Goal: Task Accomplishment & Management: Use online tool/utility

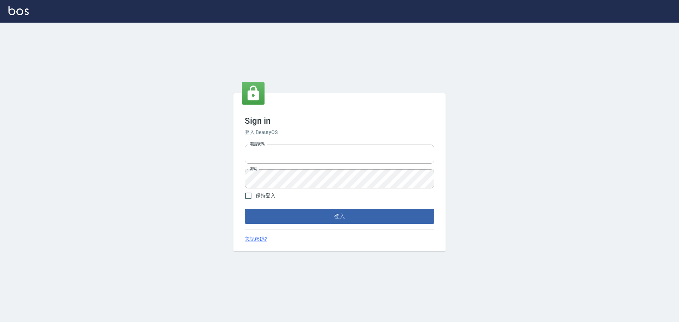
type input "0976570099"
click at [272, 208] on form "電話號碼 0976570099 電話號碼 密碼 密碼 保持登入 登入" at bounding box center [340, 183] width 190 height 82
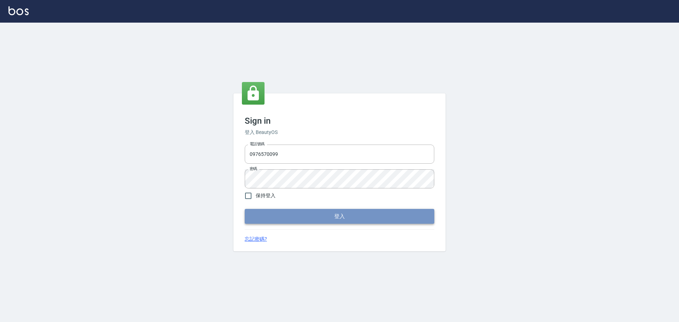
click at [276, 215] on button "登入" at bounding box center [340, 216] width 190 height 15
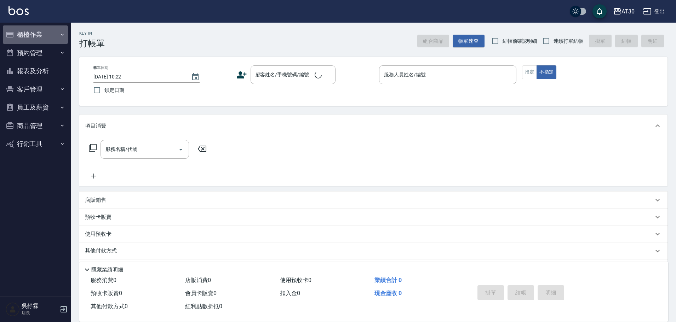
click at [15, 31] on button "櫃檯作業" at bounding box center [35, 34] width 65 height 18
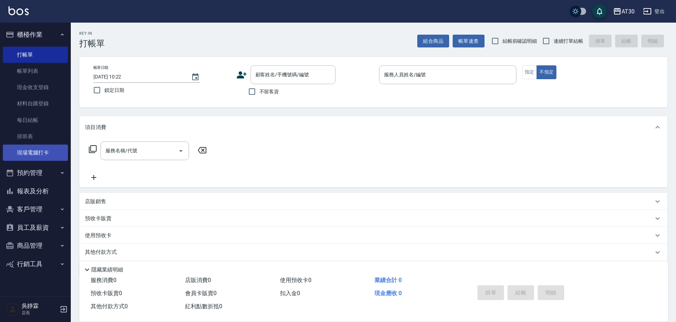
click at [39, 150] on link "現場電腦打卡" at bounding box center [35, 153] width 65 height 16
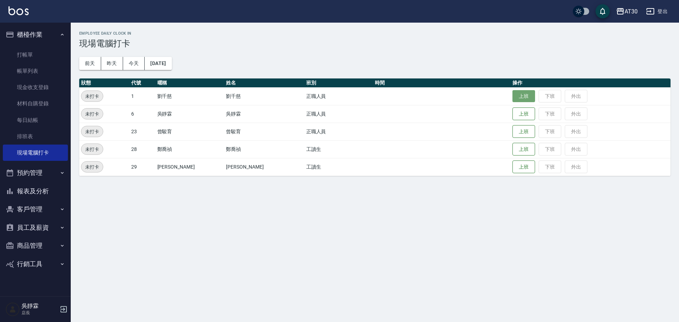
click at [514, 96] on button "上班" at bounding box center [524, 96] width 23 height 12
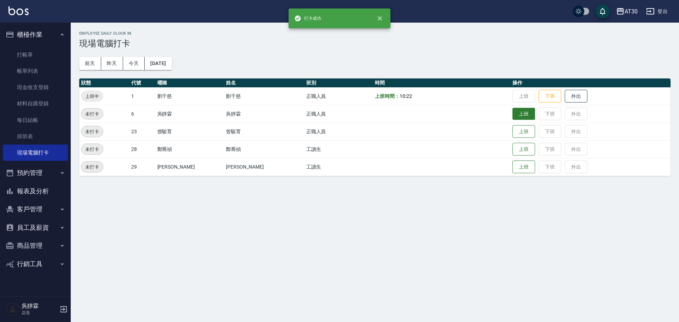
click at [513, 118] on button "上班" at bounding box center [524, 114] width 23 height 12
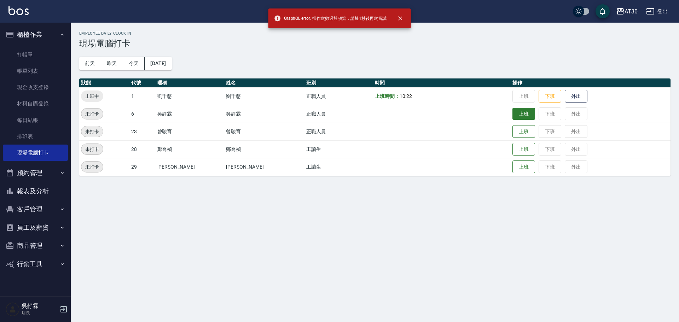
click at [513, 117] on button "上班" at bounding box center [524, 114] width 23 height 12
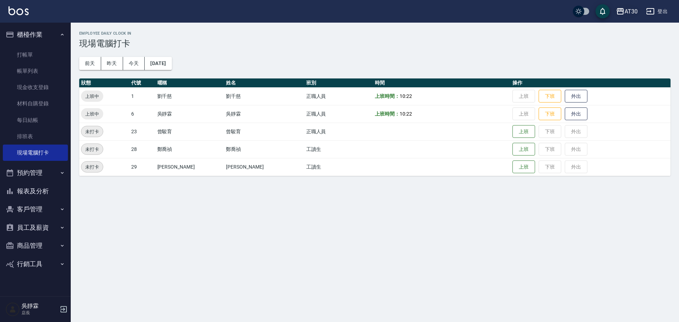
click at [628, 14] on div "AT30" at bounding box center [631, 11] width 13 height 9
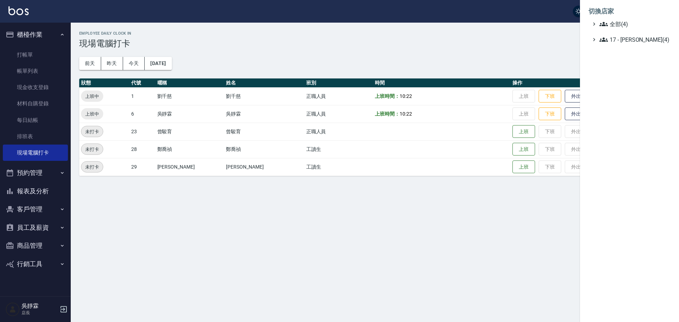
click at [109, 64] on div at bounding box center [339, 161] width 679 height 322
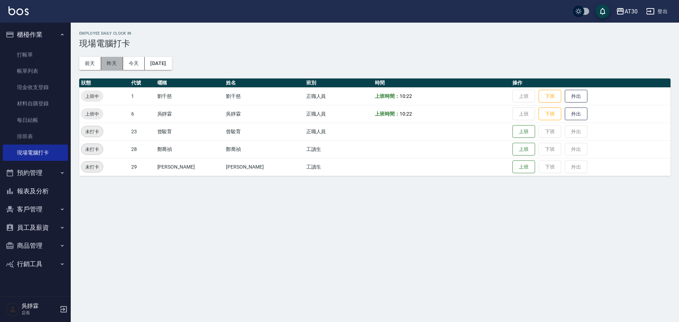
click at [117, 65] on button "昨天" at bounding box center [112, 63] width 22 height 13
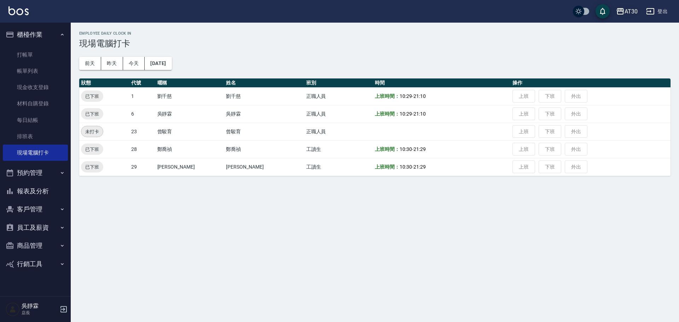
click at [633, 10] on div "AT30" at bounding box center [631, 11] width 13 height 9
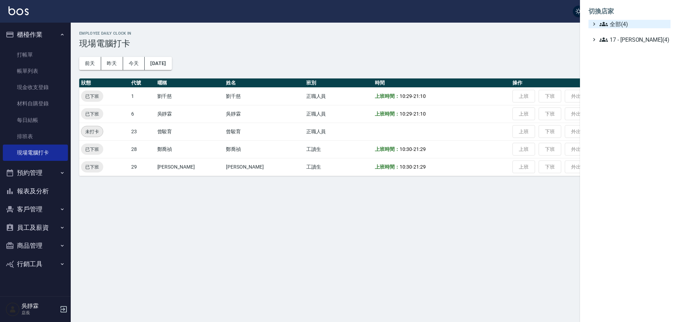
click at [623, 23] on span "全部(4)" at bounding box center [634, 24] width 68 height 8
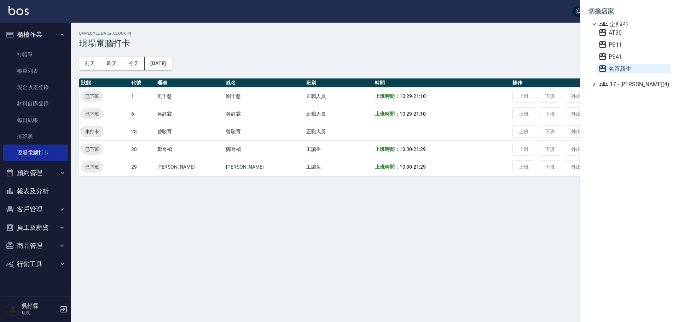
click at [616, 69] on span "名留新生" at bounding box center [633, 68] width 69 height 8
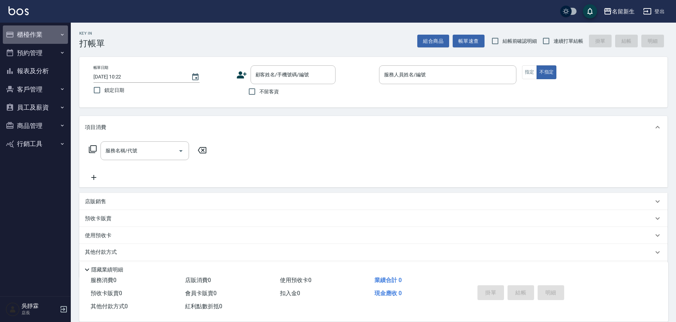
click at [34, 39] on button "櫃檯作業" at bounding box center [35, 34] width 65 height 18
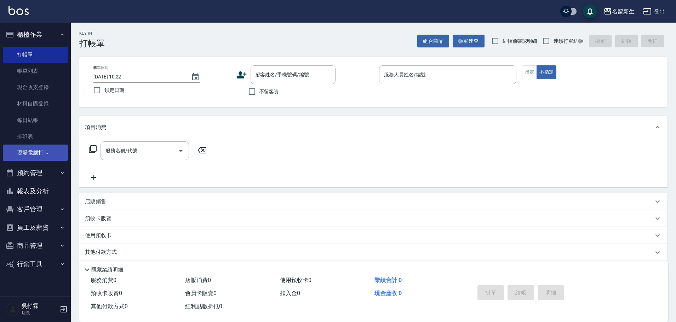
click at [45, 148] on link "現場電腦打卡" at bounding box center [35, 153] width 65 height 16
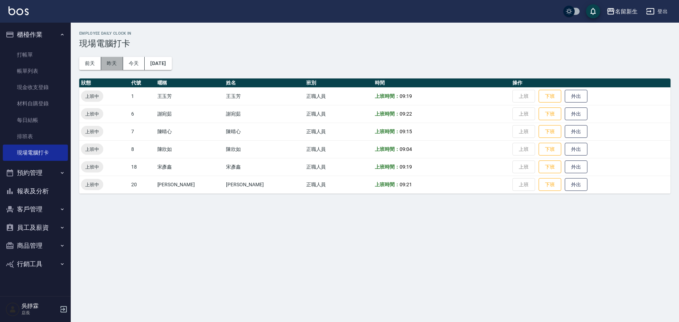
click at [109, 62] on button "昨天" at bounding box center [112, 63] width 22 height 13
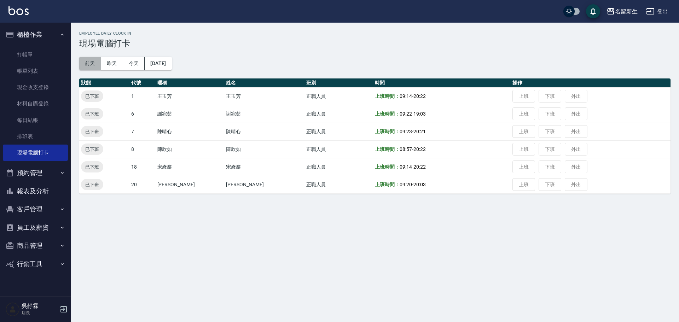
click at [88, 61] on button "前天" at bounding box center [90, 63] width 22 height 13
click at [116, 61] on button "昨天" at bounding box center [112, 63] width 22 height 13
click at [131, 61] on button "今天" at bounding box center [134, 63] width 22 height 13
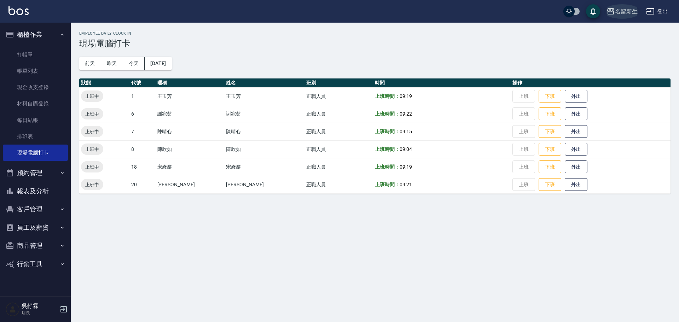
click at [631, 13] on div "名留新生" at bounding box center [626, 11] width 23 height 9
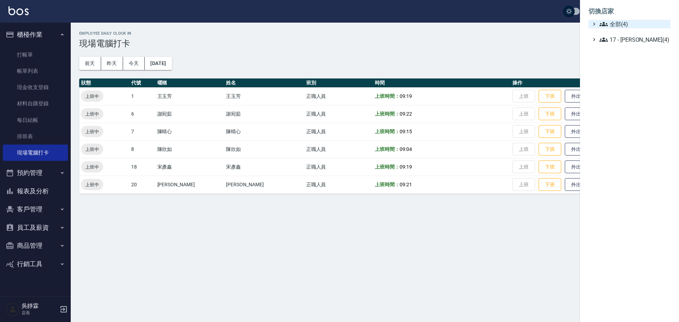
click at [628, 20] on span "全部(4)" at bounding box center [634, 24] width 68 height 8
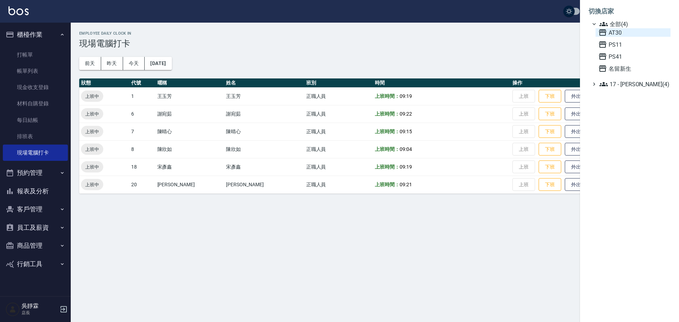
click at [625, 32] on span "AT30" at bounding box center [633, 32] width 69 height 8
